Goal: Book appointment/travel/reservation

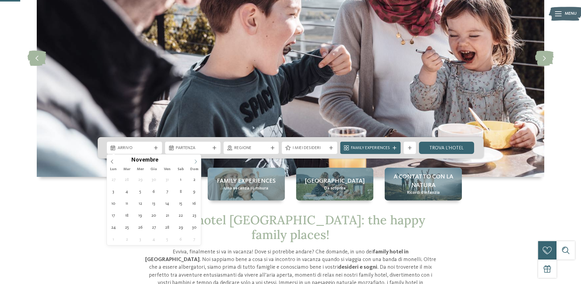
click at [196, 163] on icon at bounding box center [196, 161] width 2 height 4
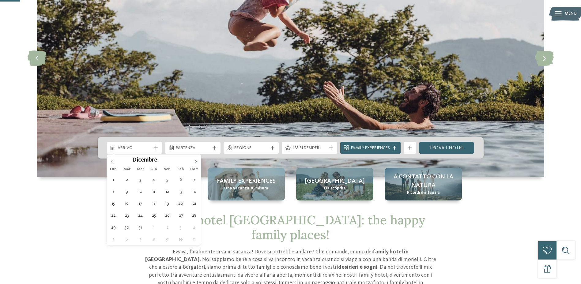
click at [194, 162] on icon at bounding box center [195, 161] width 4 height 4
type input "****"
click at [194, 163] on icon at bounding box center [195, 161] width 4 height 4
type div "21.02.2026"
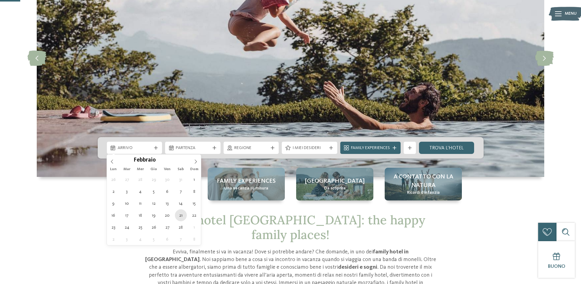
type input "****"
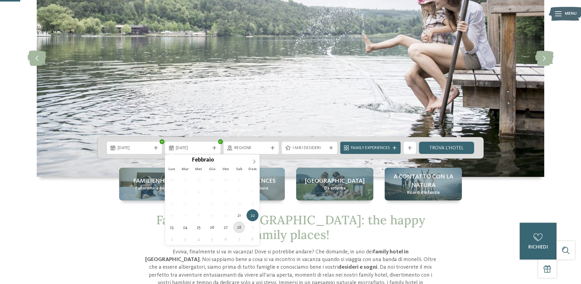
type div "28.02.2026"
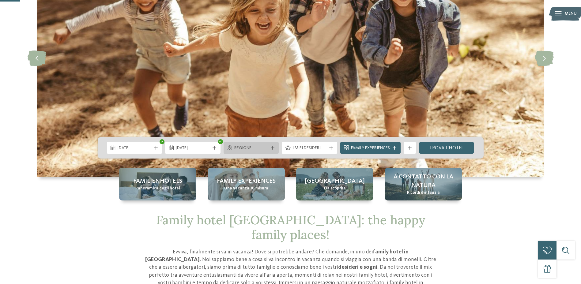
click at [241, 150] on span "Regione" at bounding box center [251, 148] width 34 height 6
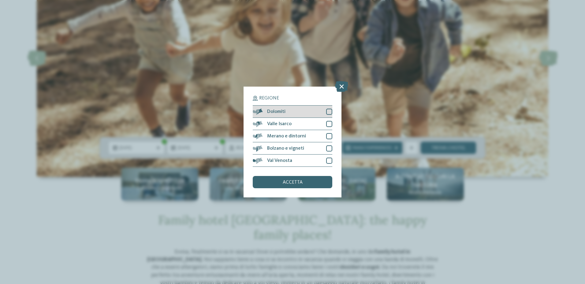
click at [329, 112] on div at bounding box center [329, 112] width 6 height 6
click at [298, 180] on span "accetta" at bounding box center [293, 182] width 20 height 5
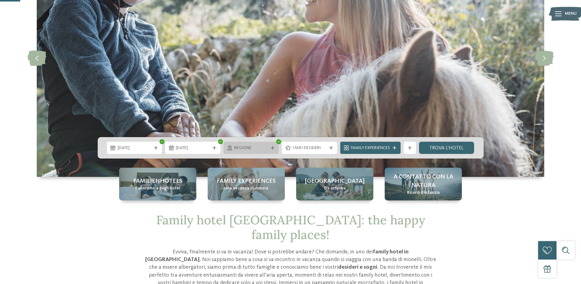
click at [262, 146] on span "Regione" at bounding box center [251, 148] width 34 height 6
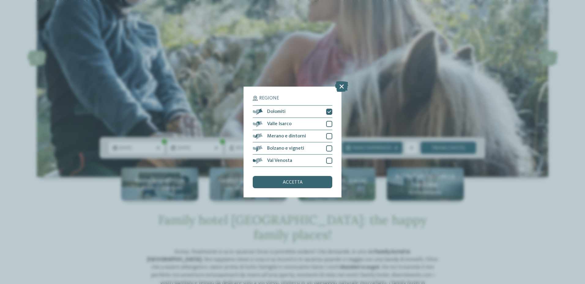
drag, startPoint x: 279, startPoint y: 182, endPoint x: 298, endPoint y: 166, distance: 24.7
click at [279, 183] on div "accetta" at bounding box center [293, 182] width 80 height 12
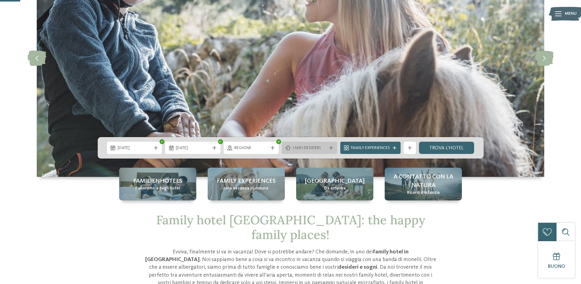
click at [304, 147] on span "I miei desideri" at bounding box center [309, 148] width 34 height 6
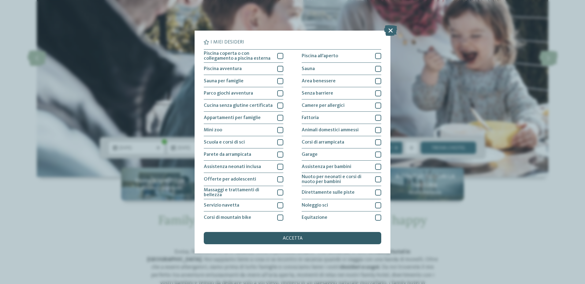
click at [275, 238] on div "accetta" at bounding box center [293, 238] width 178 height 12
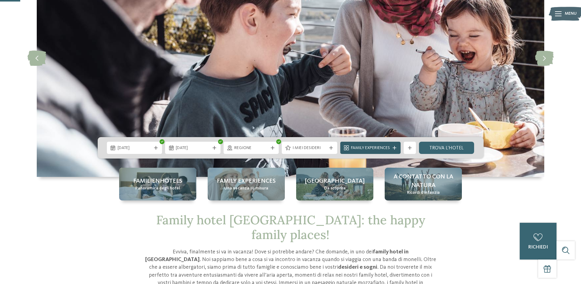
click at [362, 146] on span "Family Experiences" at bounding box center [370, 148] width 39 height 6
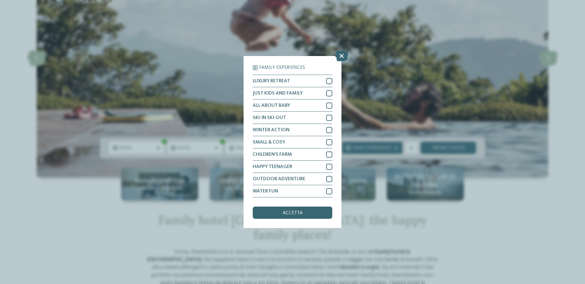
click at [344, 55] on icon at bounding box center [341, 56] width 13 height 11
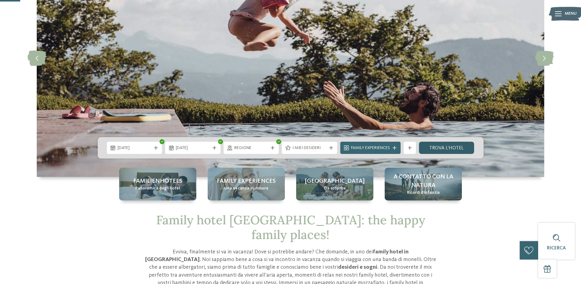
click at [447, 147] on link "trova l’hotel" at bounding box center [446, 148] width 55 height 12
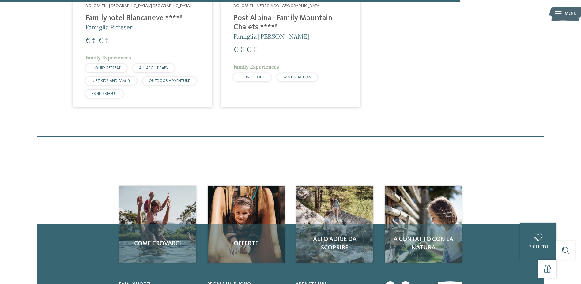
scroll to position [752, 0]
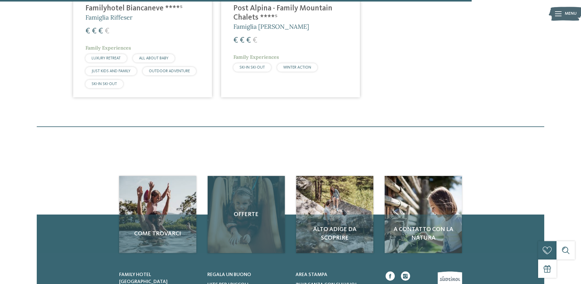
click at [252, 238] on div "Offerte" at bounding box center [246, 214] width 77 height 77
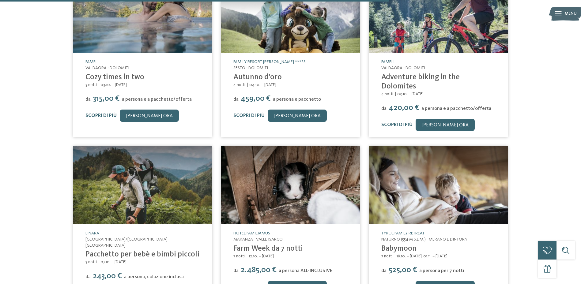
scroll to position [367, 0]
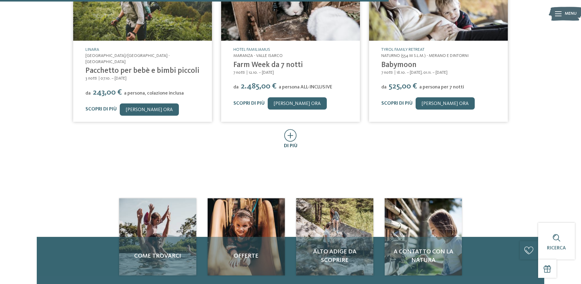
click at [286, 129] on icon at bounding box center [290, 135] width 13 height 13
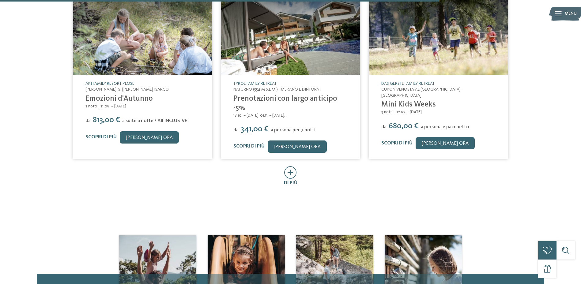
scroll to position [673, 0]
click at [272, 140] on link "[PERSON_NAME] ora" at bounding box center [297, 146] width 59 height 12
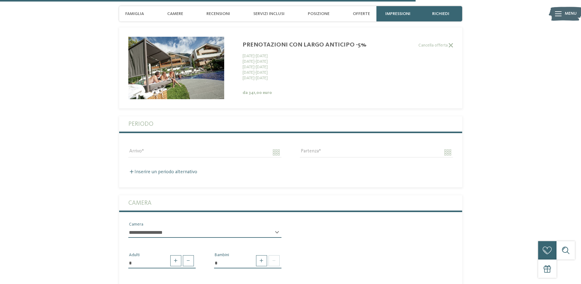
scroll to position [1397, 0]
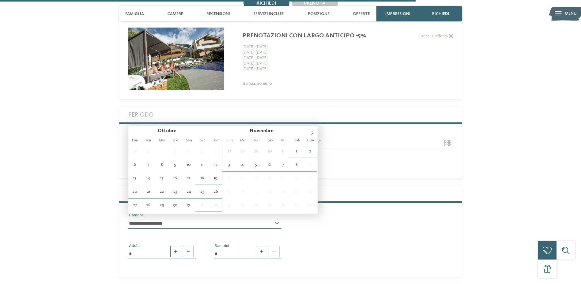
click at [270, 138] on input "Arrivo" at bounding box center [204, 143] width 153 height 10
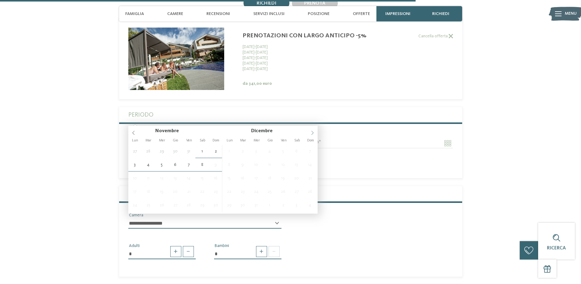
click at [309, 133] on span at bounding box center [312, 131] width 10 height 10
type input "****"
click at [309, 133] on span at bounding box center [312, 131] width 10 height 10
type input "****"
click at [309, 133] on span at bounding box center [312, 131] width 10 height 10
